Goal: Task Accomplishment & Management: Manage account settings

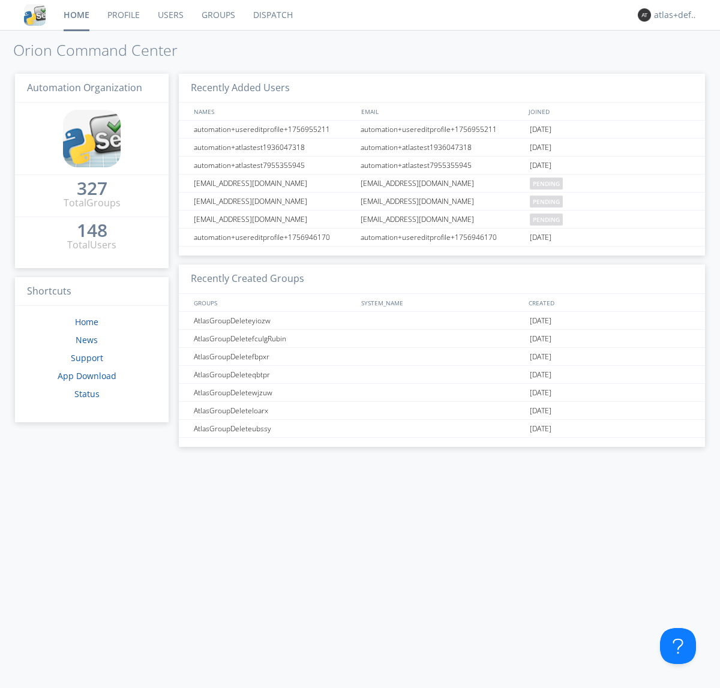
click at [217, 15] on link "Groups" at bounding box center [218, 15] width 52 height 30
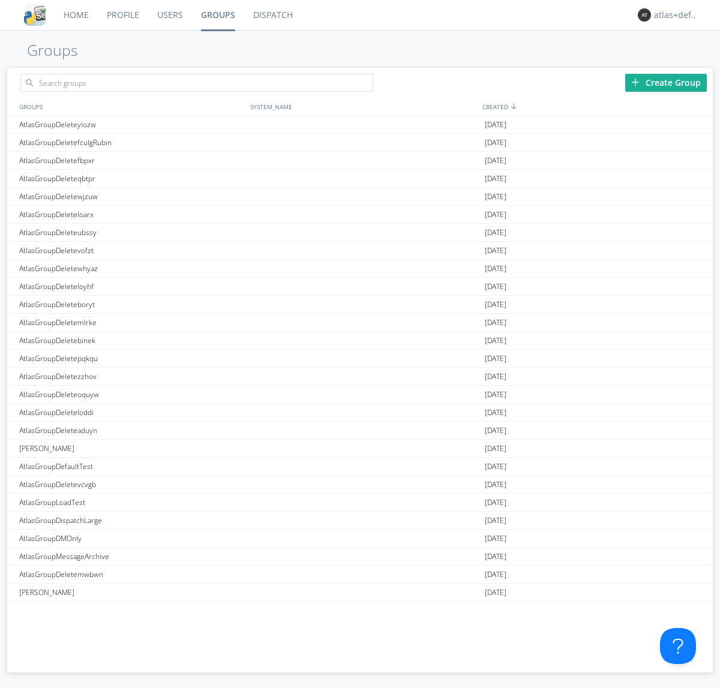
click at [666, 82] on div "Create Group" at bounding box center [666, 83] width 82 height 18
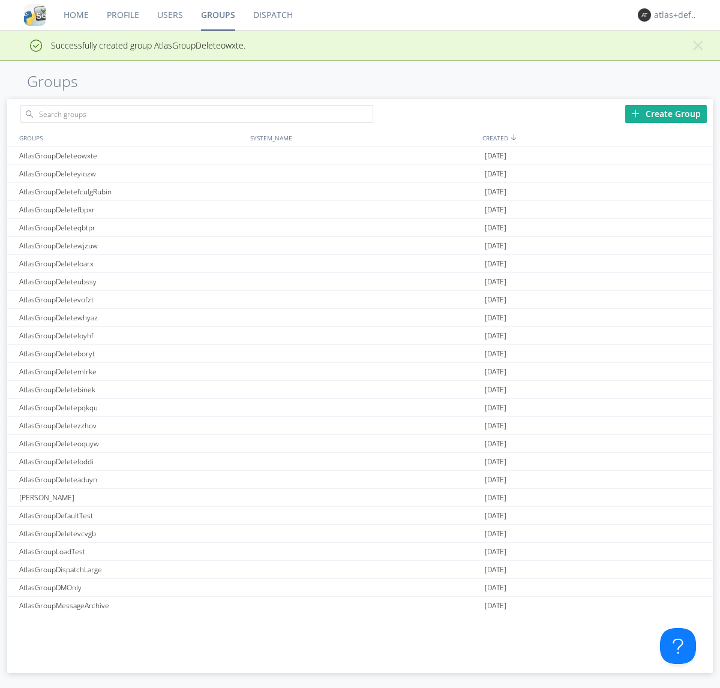
click at [217, 15] on link "Groups" at bounding box center [218, 15] width 52 height 30
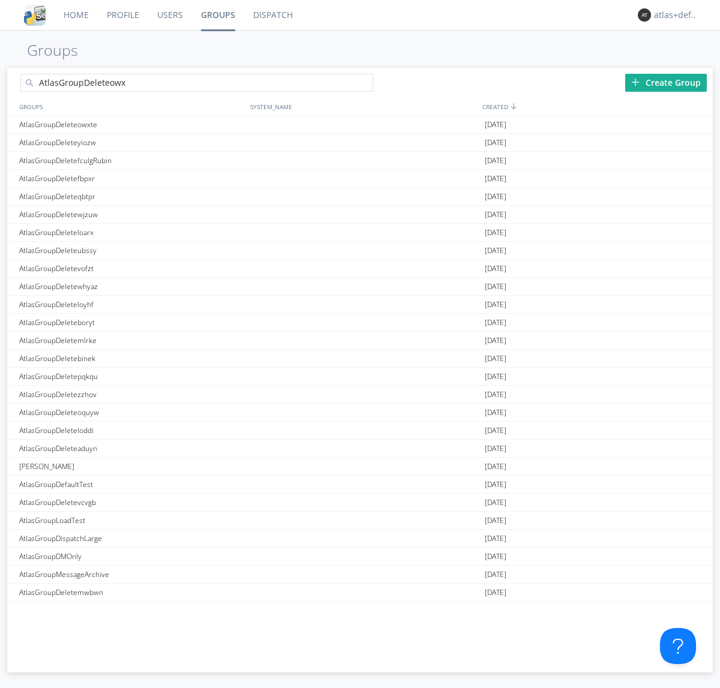
type input "AtlasGroupDeleteowxte"
click at [169, 15] on link "Users" at bounding box center [170, 15] width 44 height 30
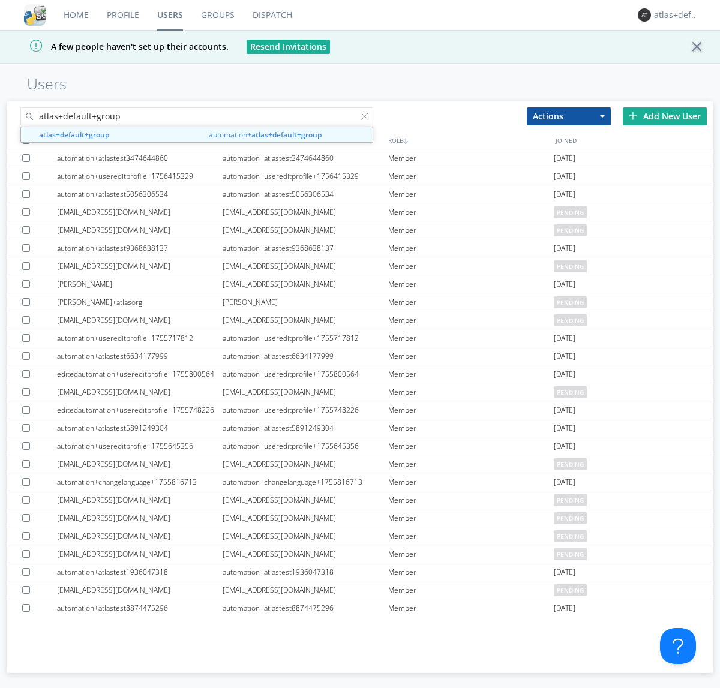
type input "atlas+default+group"
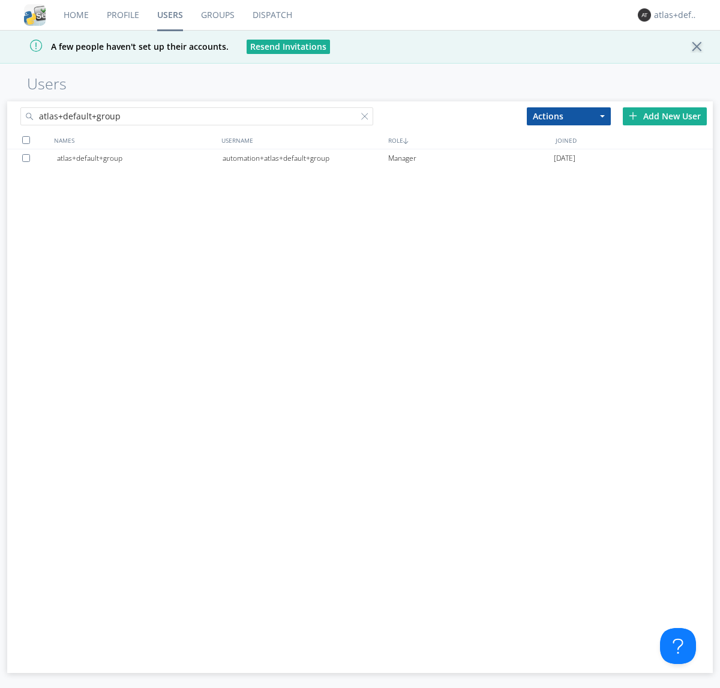
click at [305, 158] on div "automation+atlas+default+group" at bounding box center [304, 158] width 165 height 18
click at [271, 15] on link "Dispatch" at bounding box center [272, 15] width 58 height 30
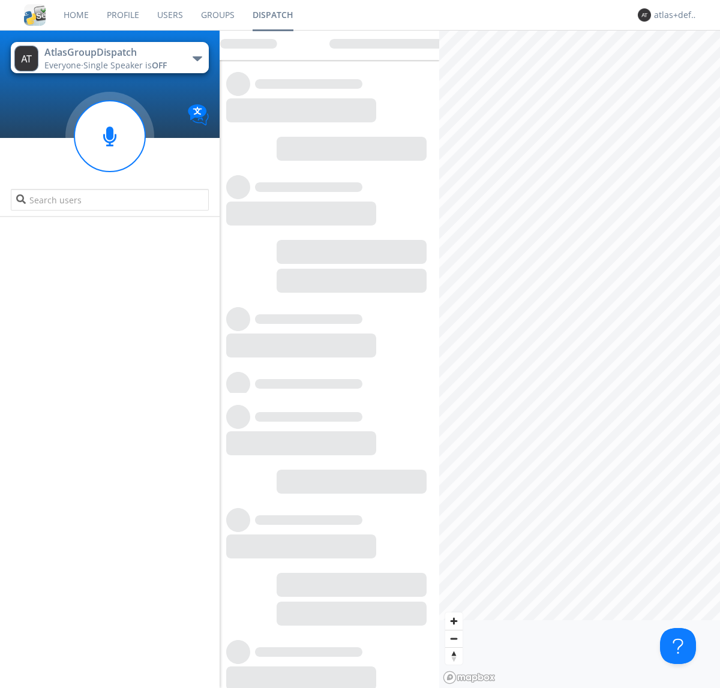
click at [169, 15] on link "Users" at bounding box center [170, 15] width 44 height 30
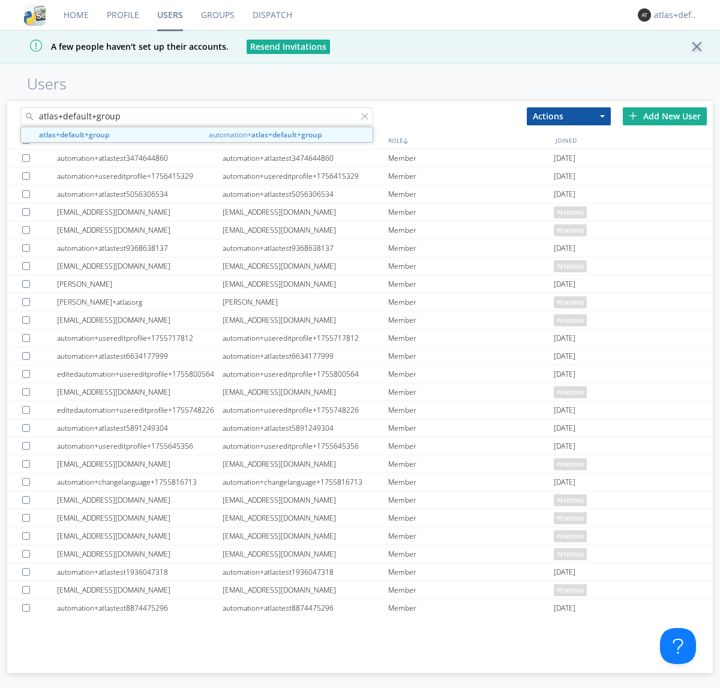
type input "atlas+default+group"
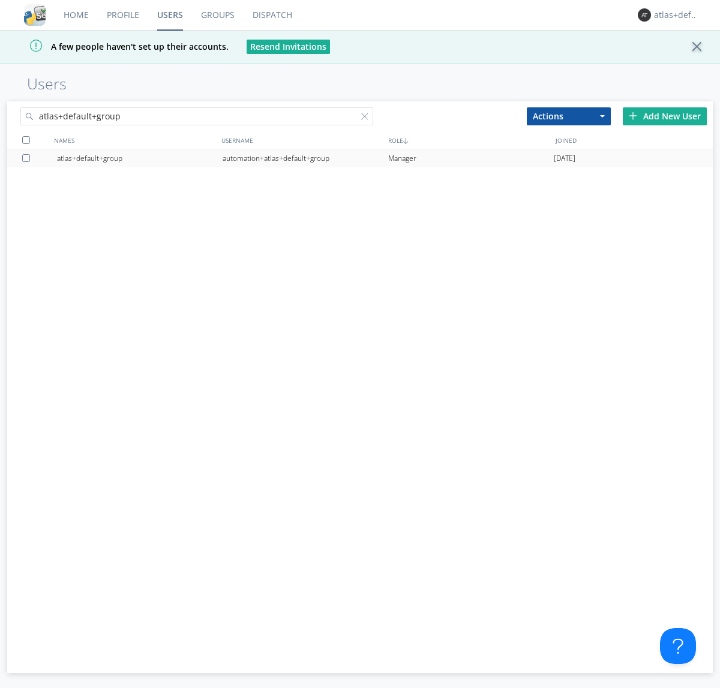
click at [305, 158] on div "automation+atlas+default+group" at bounding box center [304, 158] width 165 height 18
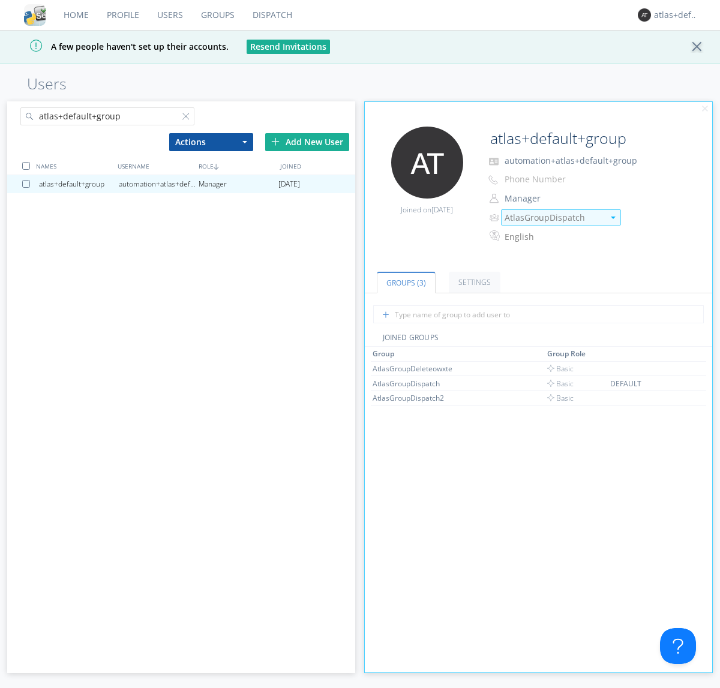
click at [612, 217] on img at bounding box center [612, 217] width 5 height 2
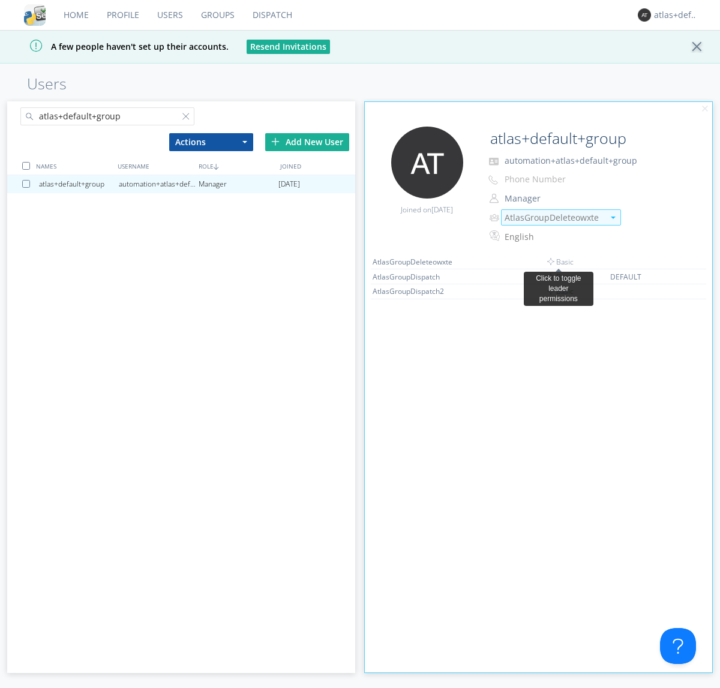
click at [271, 15] on link "Dispatch" at bounding box center [272, 15] width 58 height 30
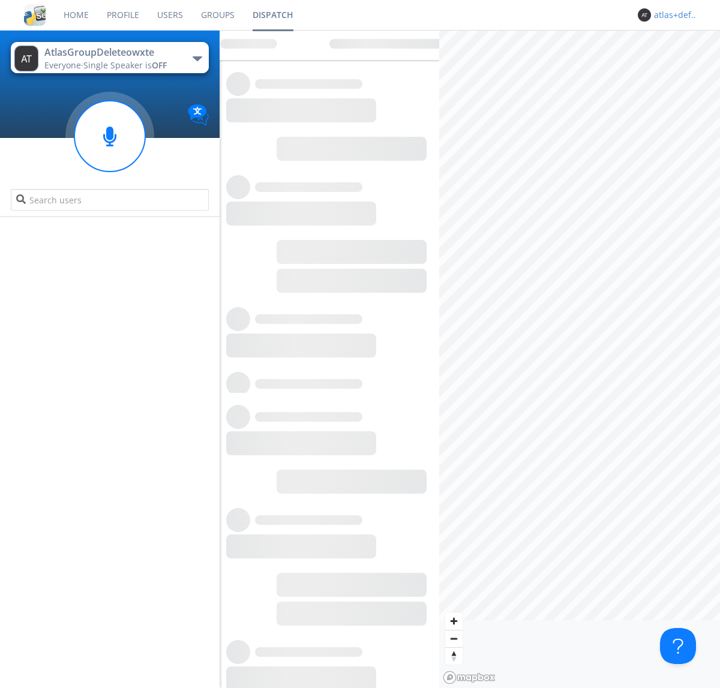
click at [673, 15] on div "atlas+default+group" at bounding box center [676, 15] width 45 height 12
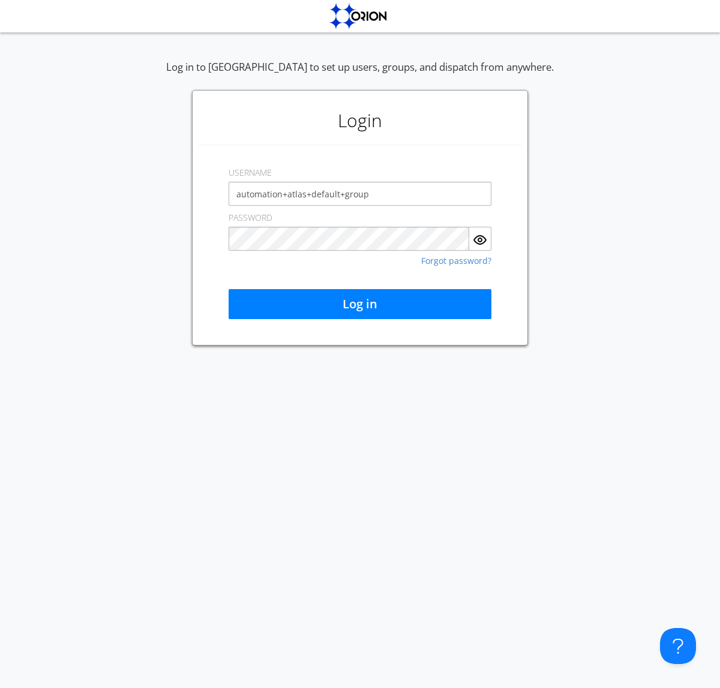
type input "automation+atlas+default+group"
click at [360, 304] on button "Log in" at bounding box center [359, 304] width 263 height 30
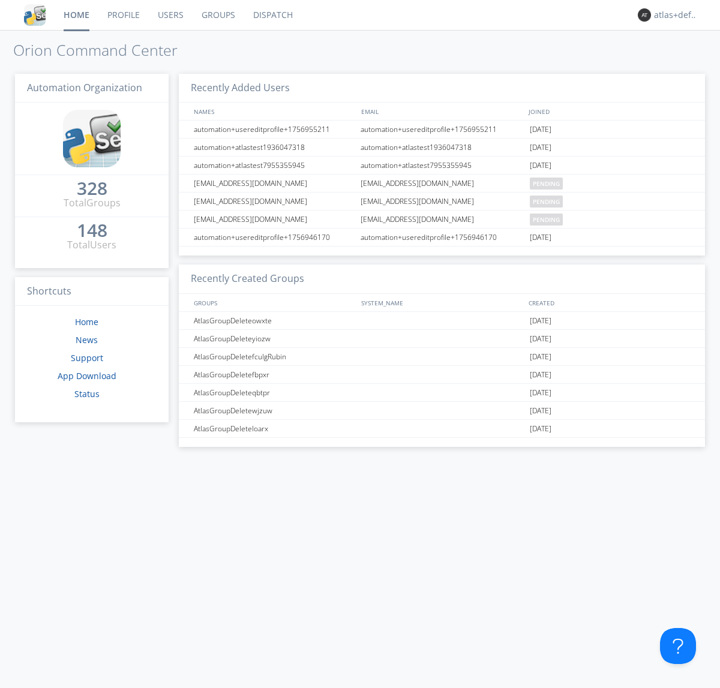
click at [272, 15] on link "Dispatch" at bounding box center [273, 15] width 58 height 30
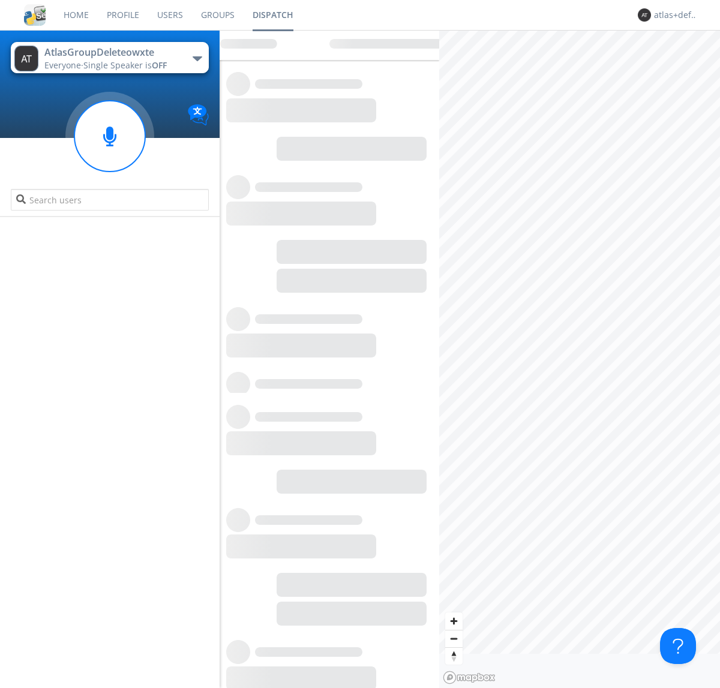
click at [169, 15] on link "Users" at bounding box center [170, 15] width 44 height 30
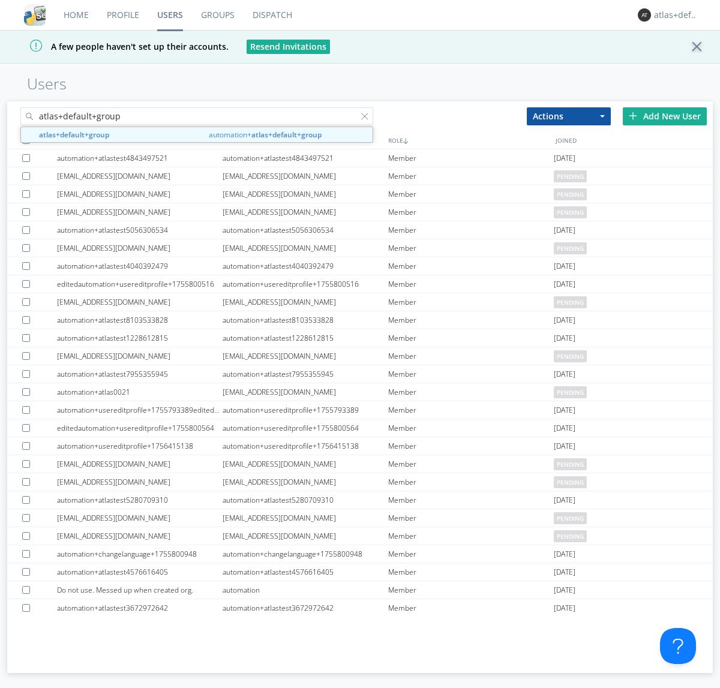
type input "atlas+default+group"
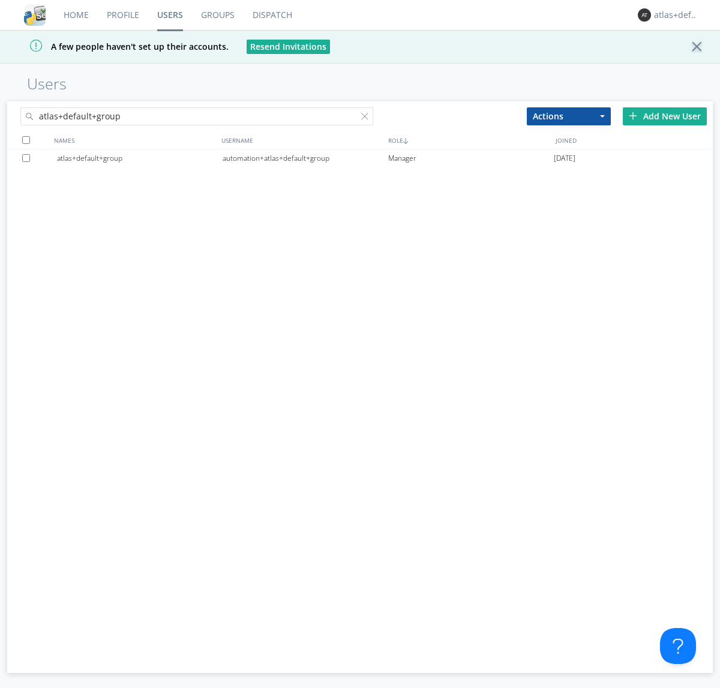
click at [305, 158] on div "automation+atlas+default+group" at bounding box center [304, 158] width 165 height 18
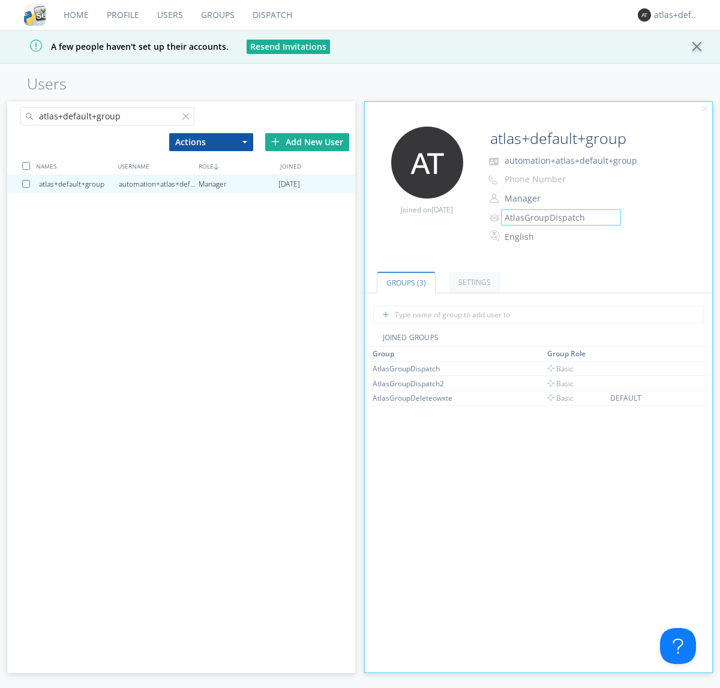
click at [216, 15] on link "Groups" at bounding box center [218, 15] width 52 height 30
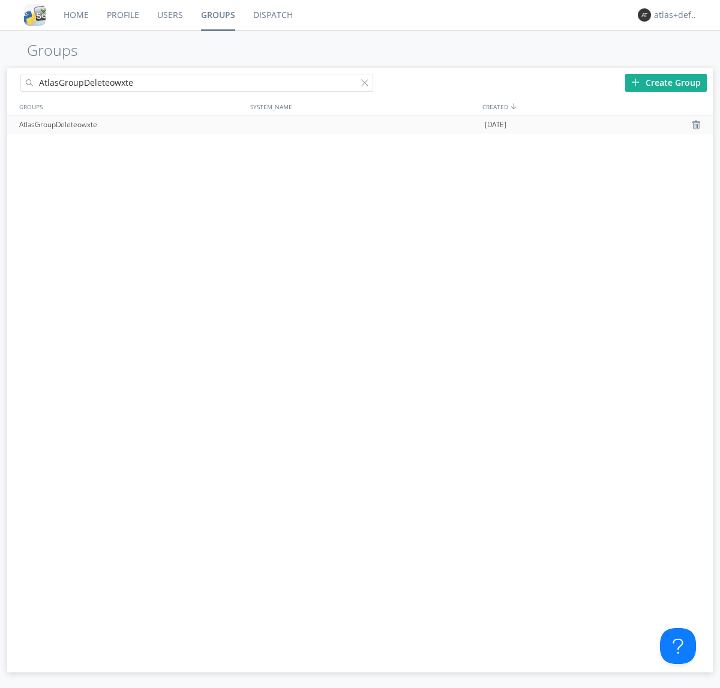
type input "AtlasGroupDeleteowxte"
click at [697, 125] on div at bounding box center [697, 125] width 12 height 10
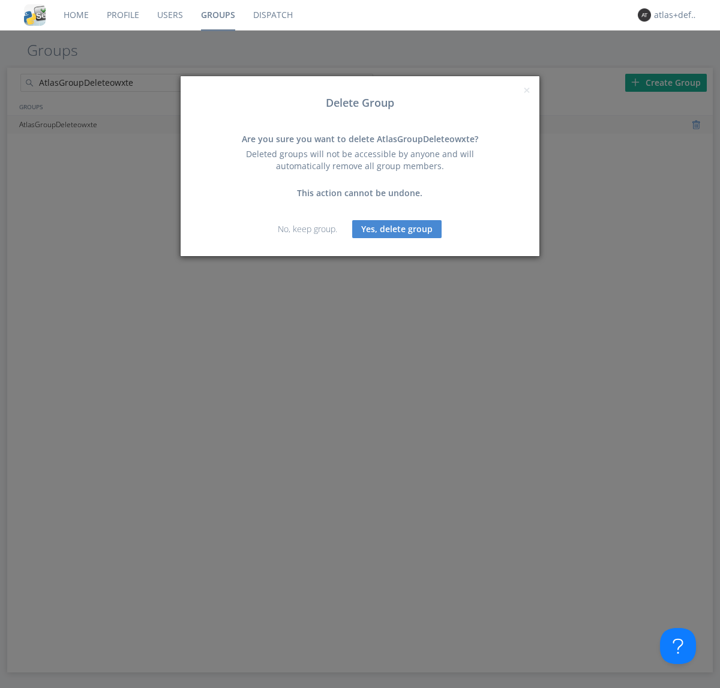
click at [397, 228] on button "Yes, delete group" at bounding box center [396, 229] width 89 height 18
